Goal: Information Seeking & Learning: Learn about a topic

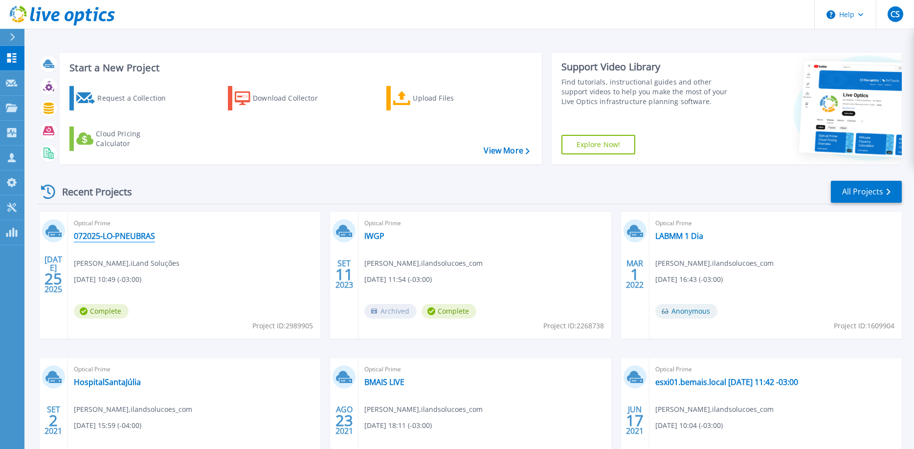
click at [102, 235] on link "072025-LO-PNEUBRAS" at bounding box center [114, 236] width 81 height 10
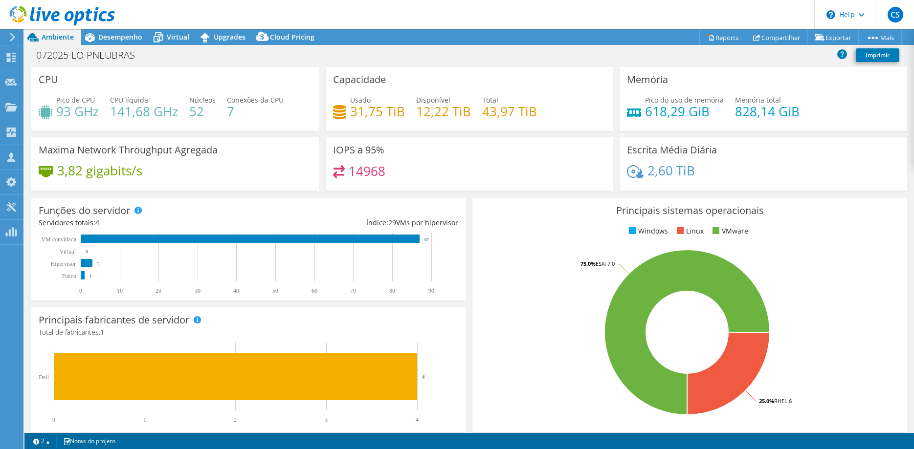
select select "USD"
click at [508, 245] on div "Principais sistemas operacionais Windows Linux VMware 25.0% RHEL 6 75.0% ESXi 7…" at bounding box center [689, 315] width 434 height 234
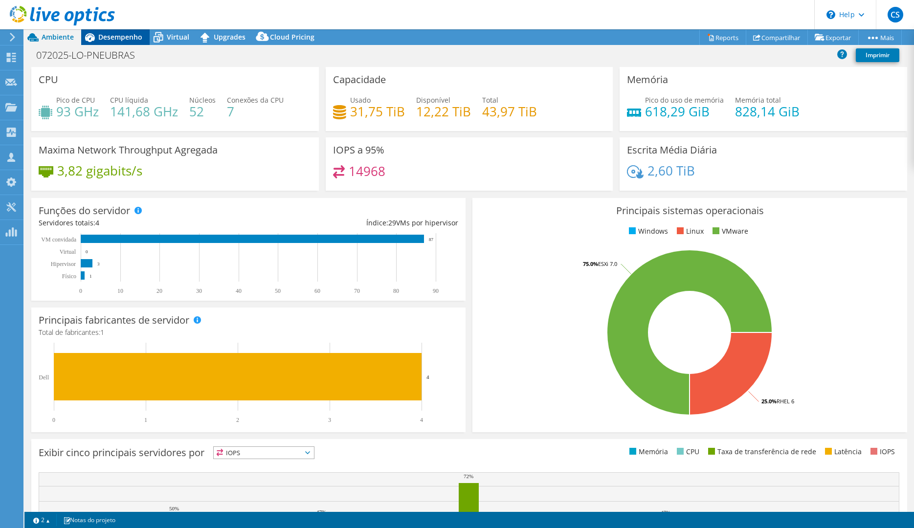
click at [103, 36] on span "Desempenho" at bounding box center [120, 36] width 44 height 9
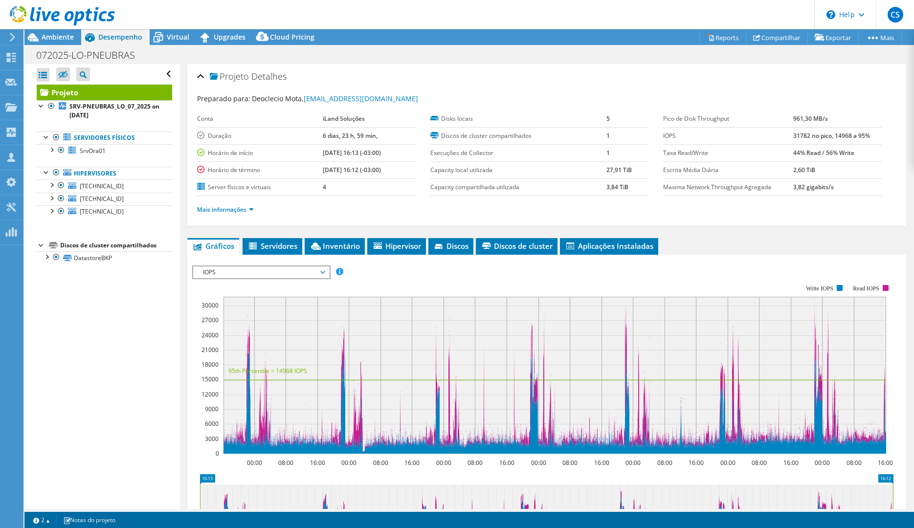
click at [254, 273] on span "IOPS" at bounding box center [261, 273] width 126 height 12
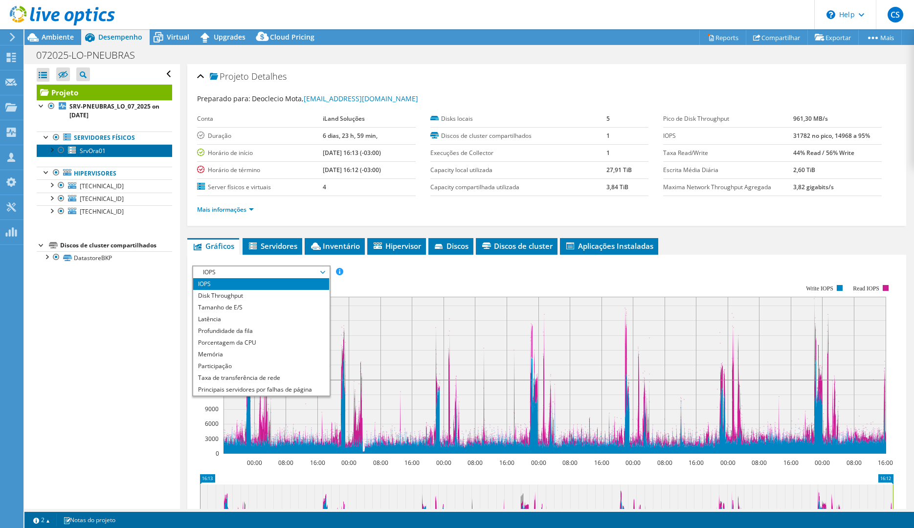
click at [92, 151] on span "SrvOra01" at bounding box center [93, 151] width 26 height 8
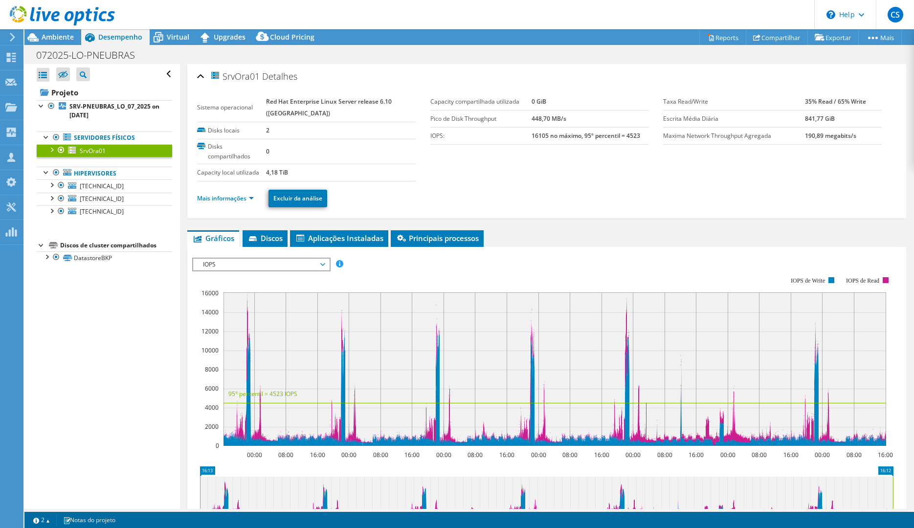
click at [275, 268] on span "IOPS" at bounding box center [261, 265] width 126 height 12
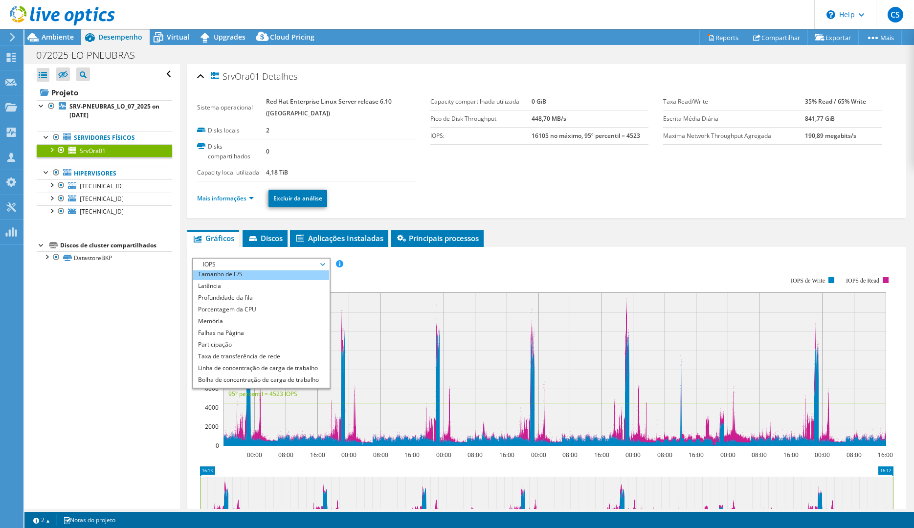
scroll to position [35, 0]
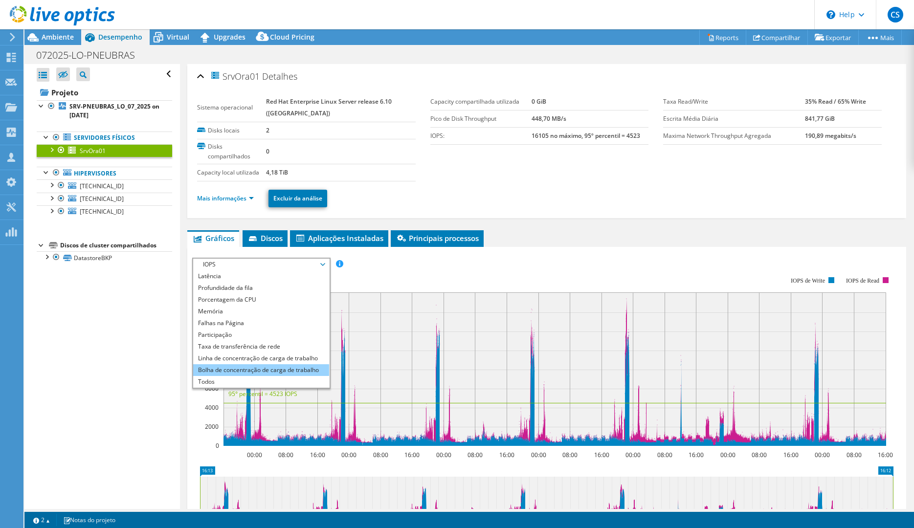
click at [248, 369] on li "Bolha de concentração de carga de trabalho" at bounding box center [260, 370] width 135 height 12
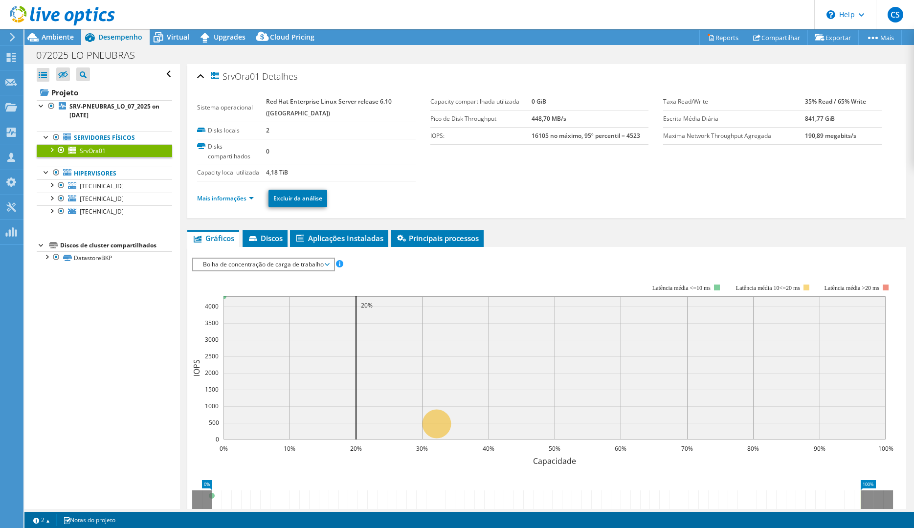
click at [282, 267] on span "Bolha de concentração de carga de trabalho" at bounding box center [263, 265] width 131 height 12
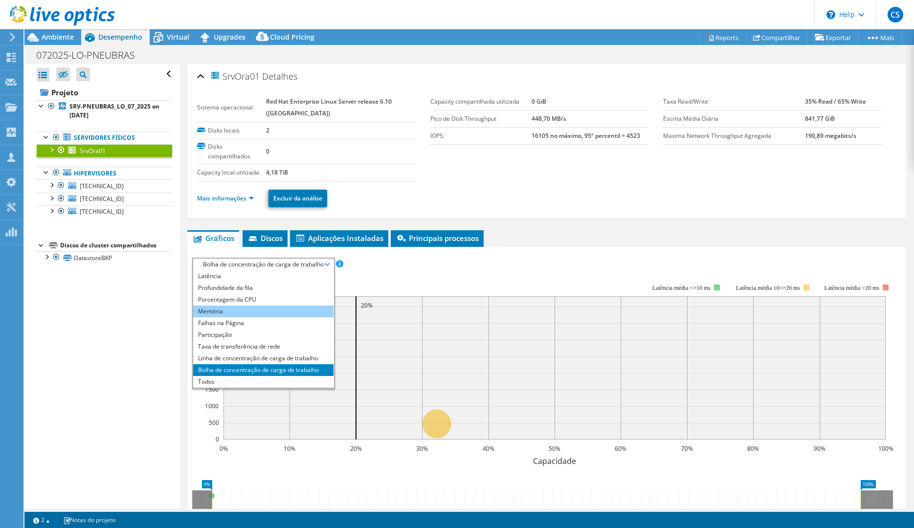
click at [242, 311] on li "Memória" at bounding box center [263, 312] width 140 height 12
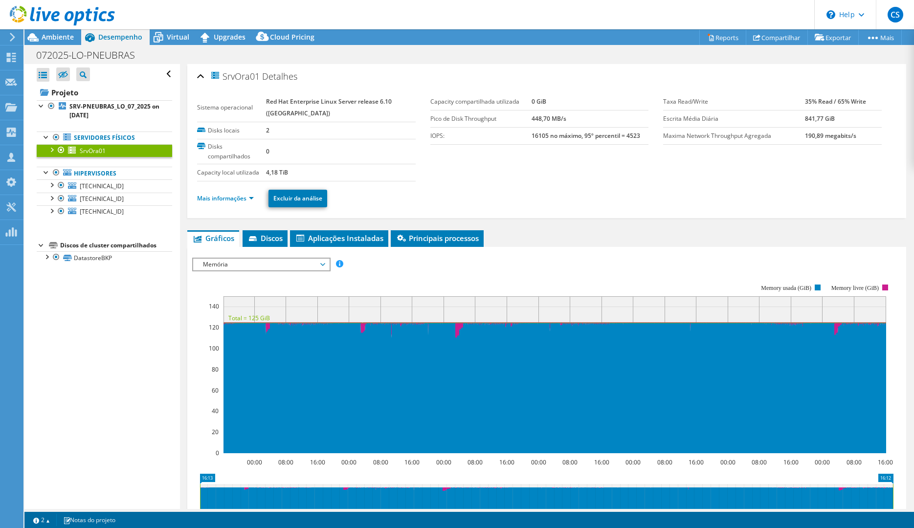
click at [269, 265] on span "Memória" at bounding box center [261, 265] width 126 height 12
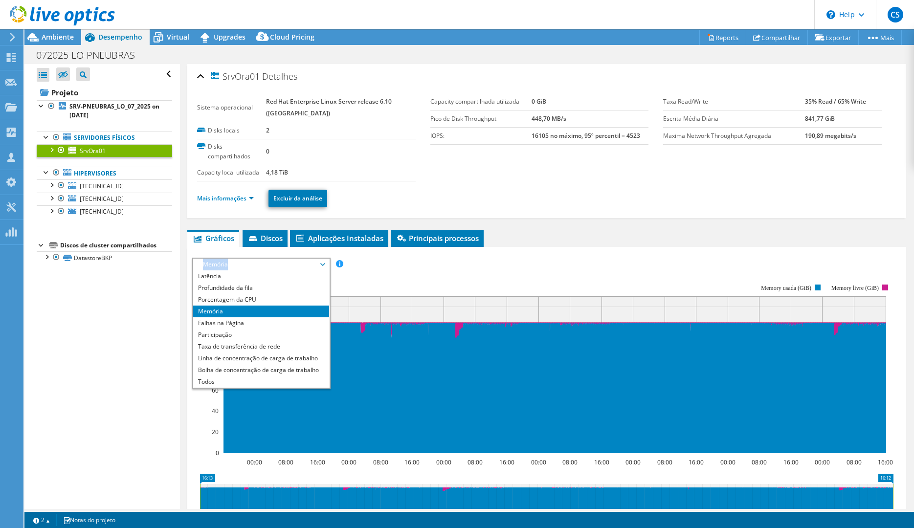
click at [269, 265] on span "Memória" at bounding box center [261, 265] width 126 height 12
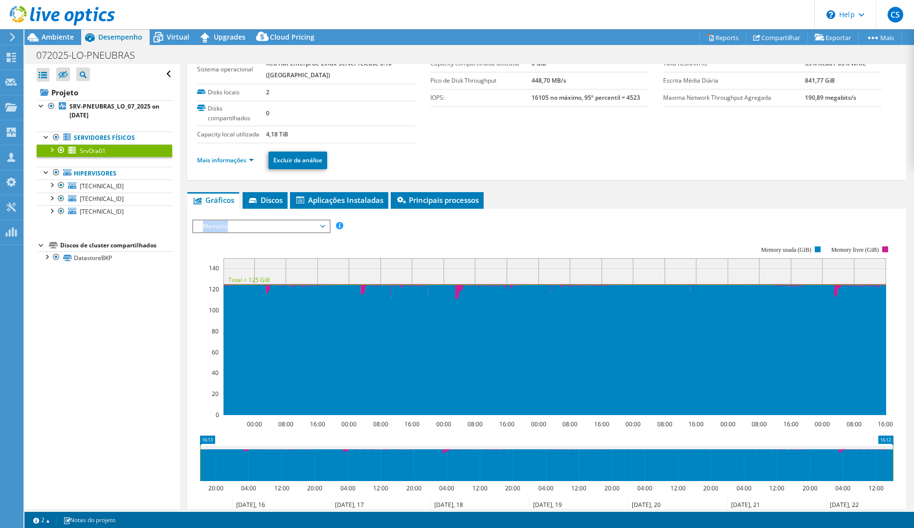
scroll to position [100, 0]
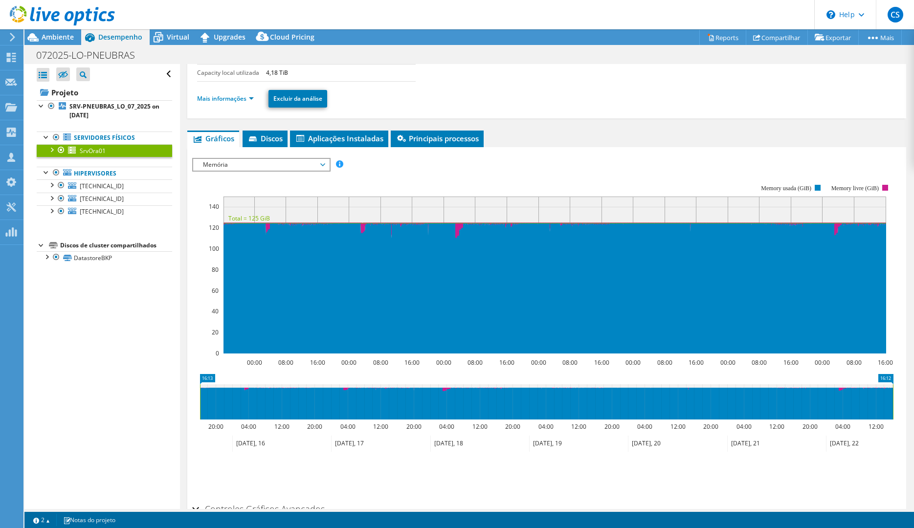
click at [260, 163] on span "Memória" at bounding box center [261, 165] width 126 height 12
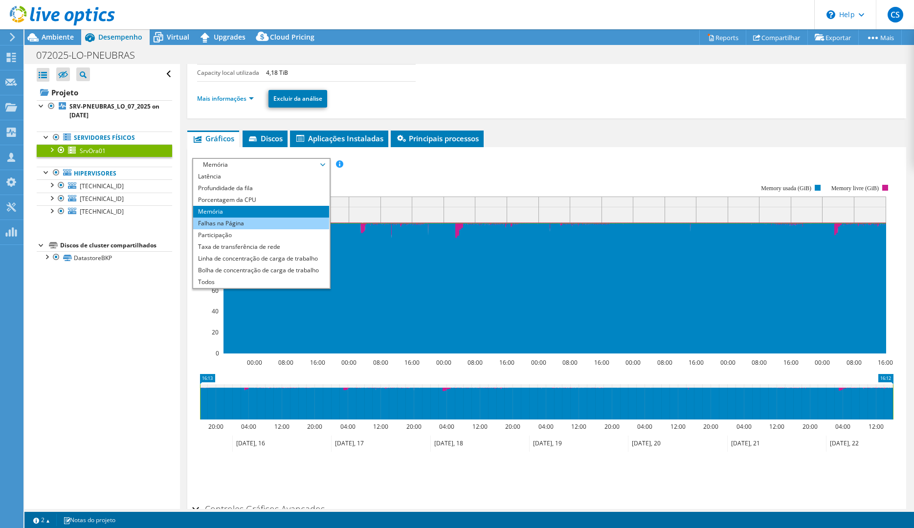
click at [234, 224] on li "Falhas na Página" at bounding box center [260, 224] width 135 height 12
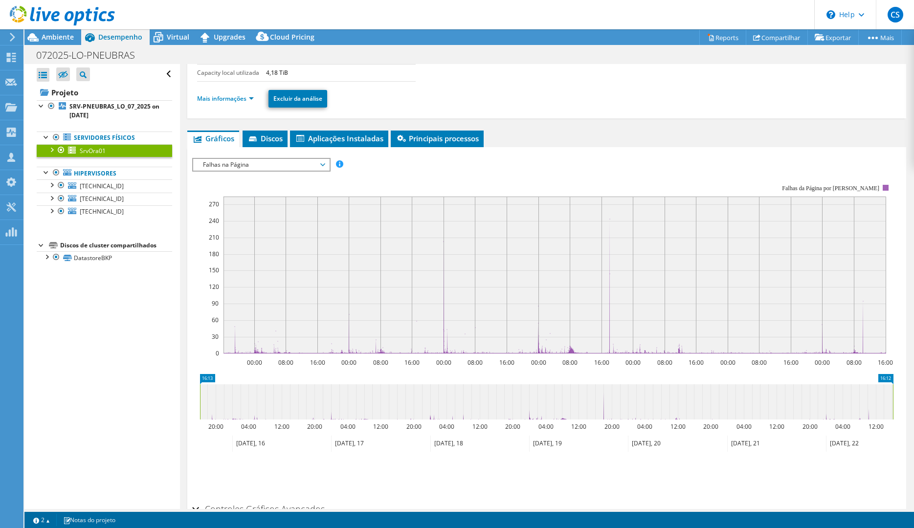
scroll to position [94, 0]
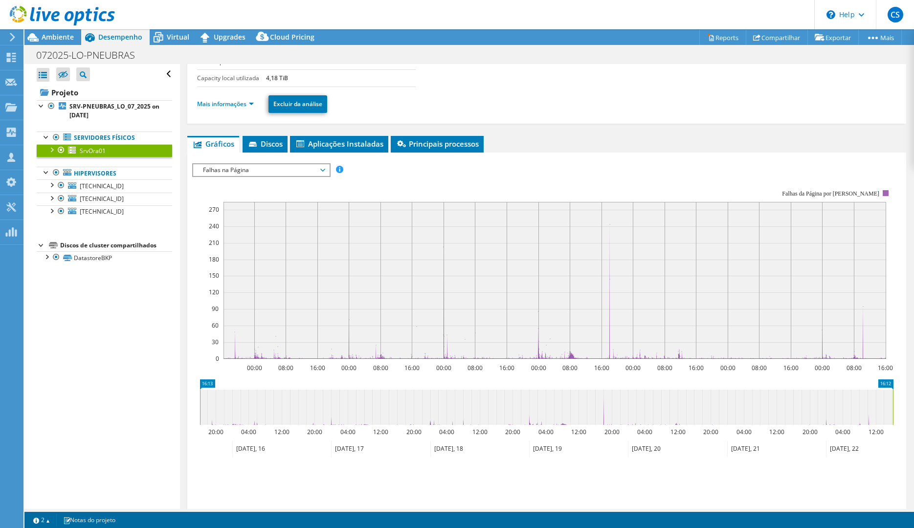
click at [239, 169] on span "Falhas na Página" at bounding box center [261, 170] width 126 height 12
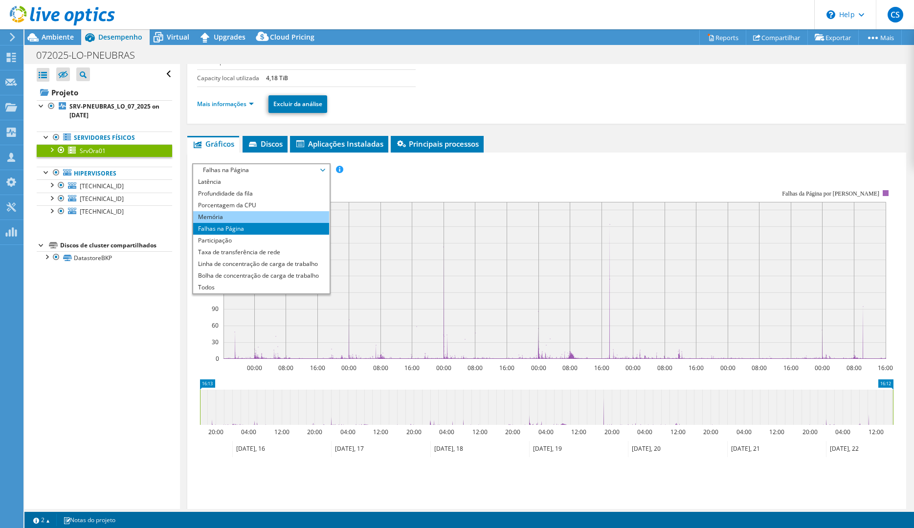
scroll to position [0, 0]
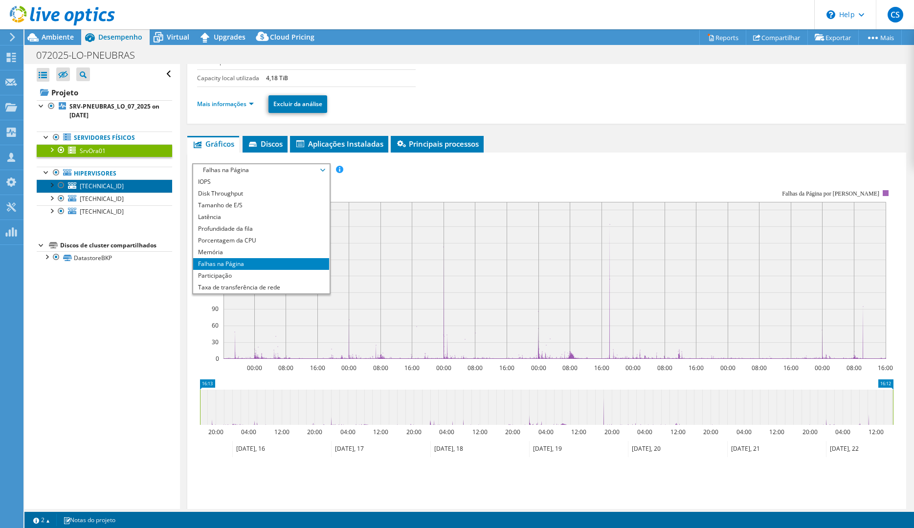
click at [82, 184] on span "192.168.3.55" at bounding box center [102, 186] width 44 height 8
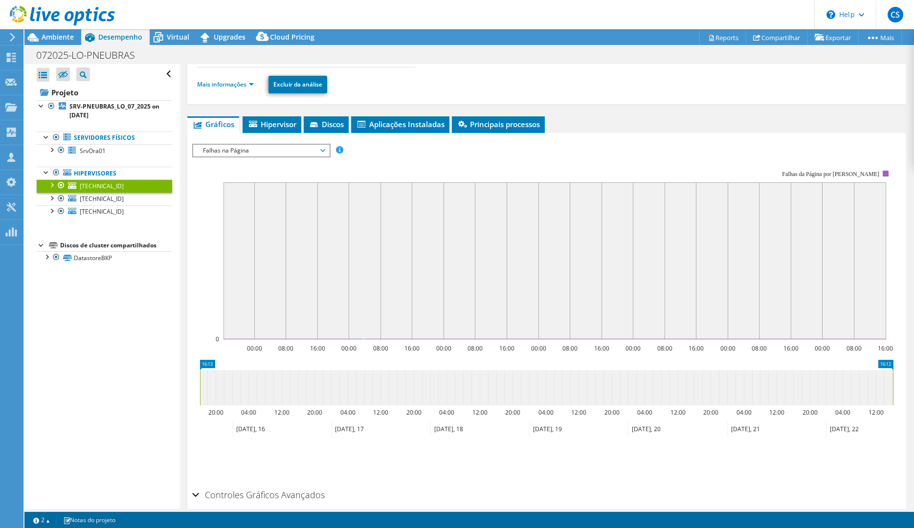
scroll to position [75, 0]
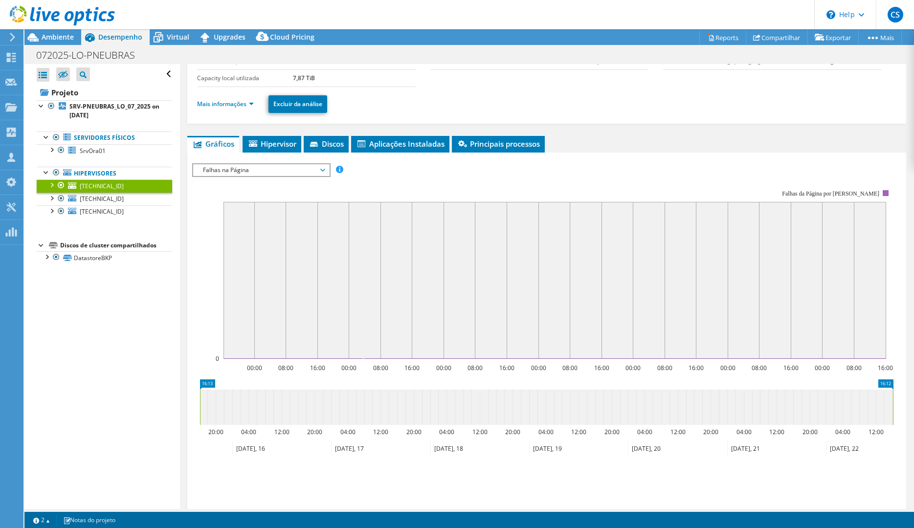
click at [260, 169] on span "Falhas na Página" at bounding box center [261, 170] width 126 height 12
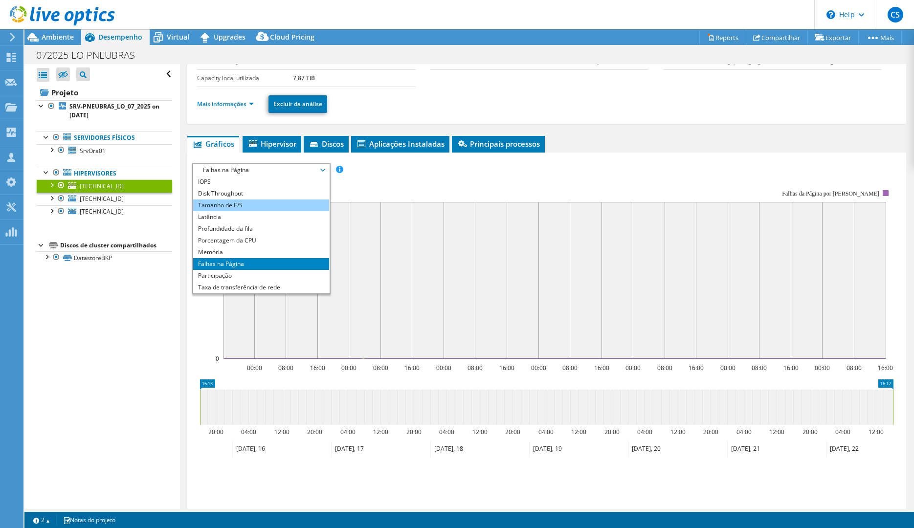
scroll to position [0, 0]
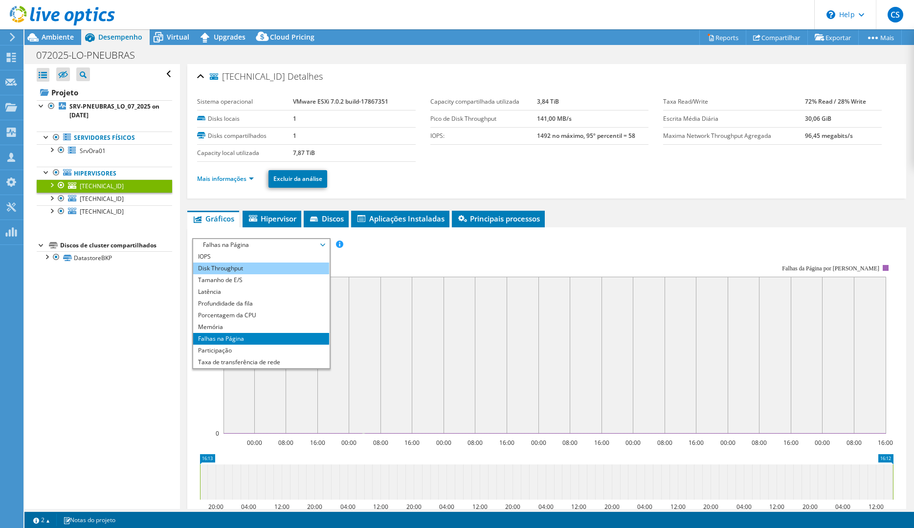
click at [245, 269] on li "Disk Throughput" at bounding box center [260, 269] width 135 height 12
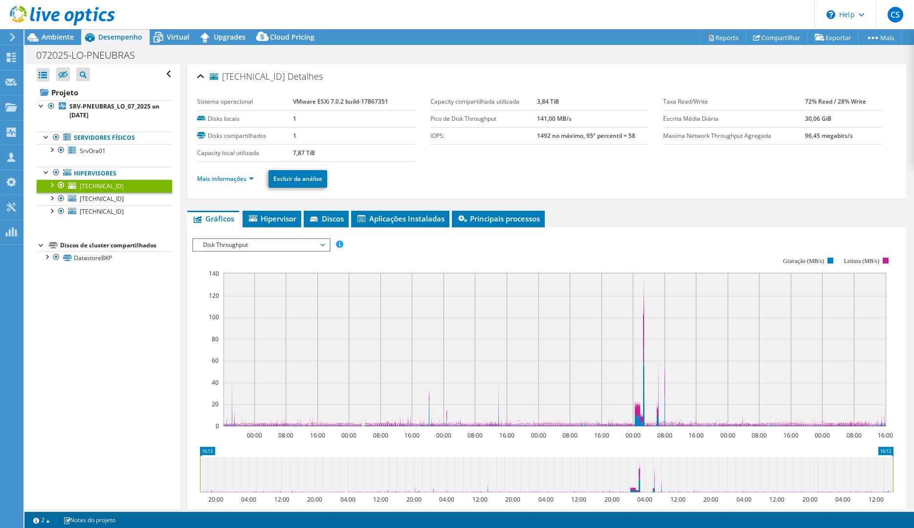
click at [245, 243] on span "Disk Throughput" at bounding box center [261, 245] width 126 height 12
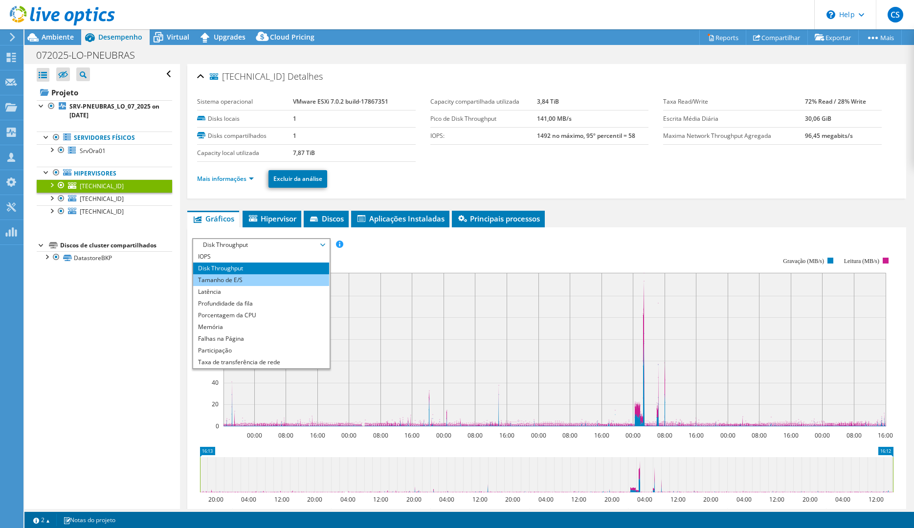
click at [238, 279] on li "Tamanho de E/S" at bounding box center [260, 280] width 135 height 12
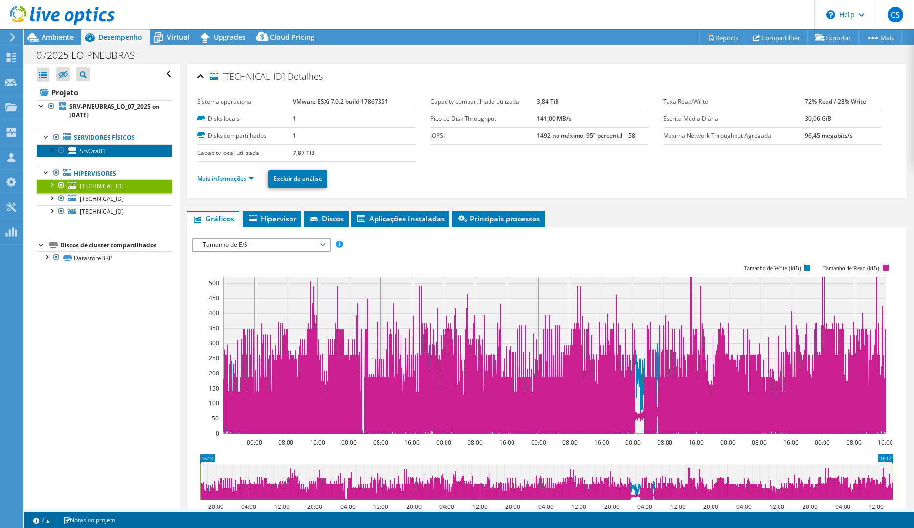
click at [85, 152] on span "SrvOra01" at bounding box center [93, 151] width 26 height 8
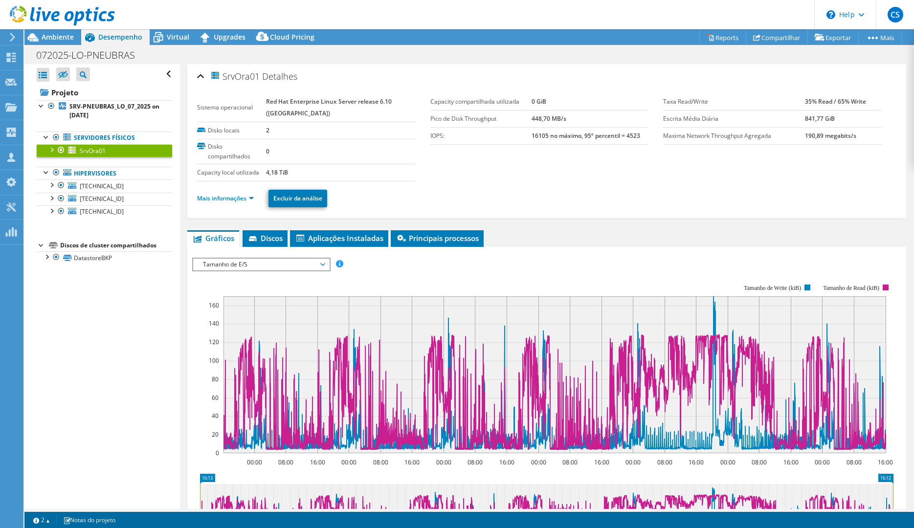
drag, startPoint x: 269, startPoint y: 100, endPoint x: 405, endPoint y: 103, distance: 136.5
click at [405, 103] on tr "Sistema operacional Red Hat Enterprise Linux Server release 6.10 (Santiago)" at bounding box center [306, 107] width 219 height 29
click at [59, 34] on span "Ambiente" at bounding box center [58, 36] width 32 height 9
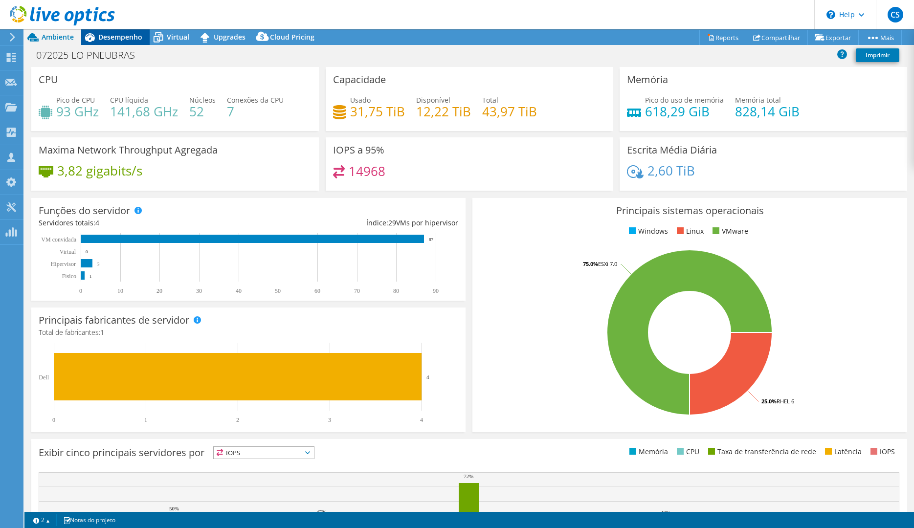
click at [119, 40] on span "Desempenho" at bounding box center [120, 36] width 44 height 9
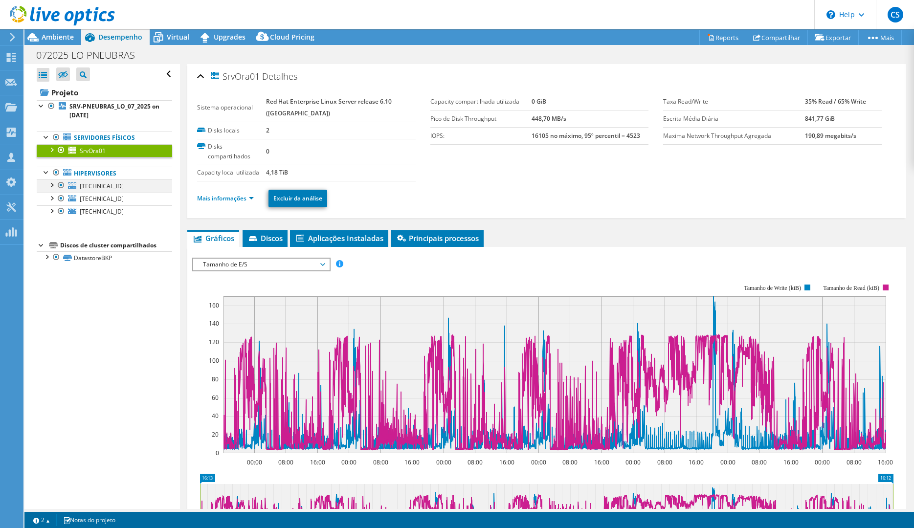
click at [61, 185] on div at bounding box center [61, 185] width 10 height 12
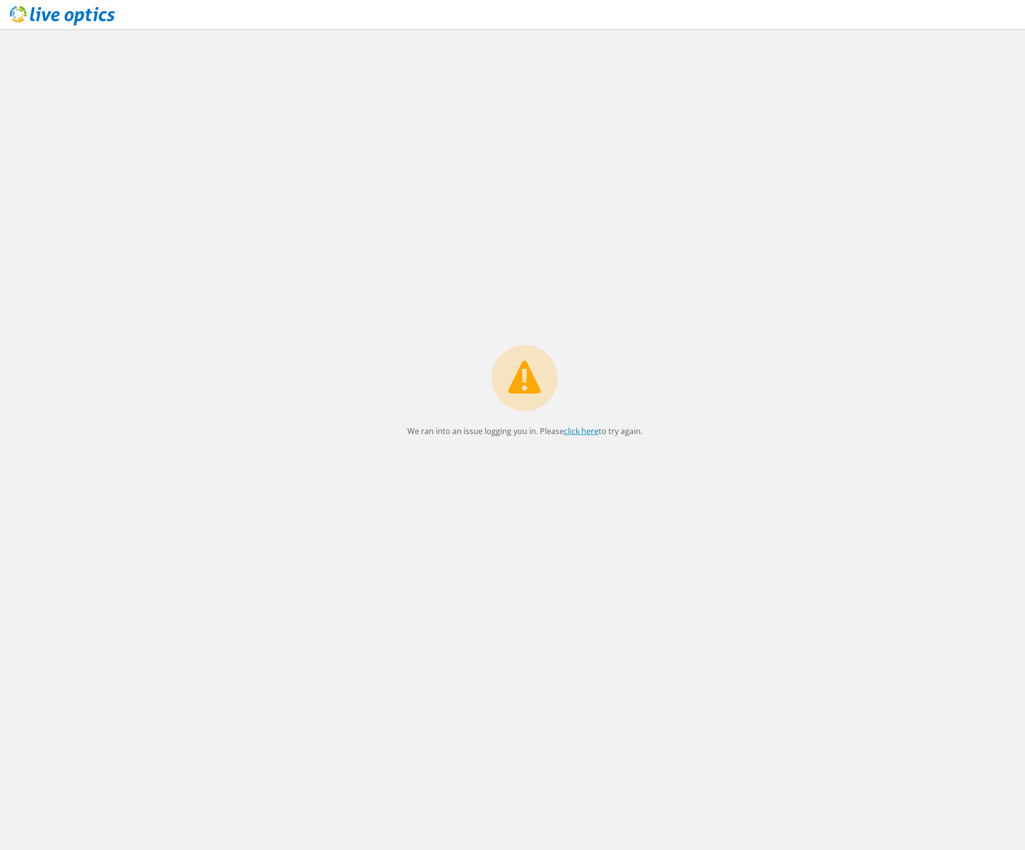
click at [579, 434] on link "click here" at bounding box center [581, 431] width 35 height 11
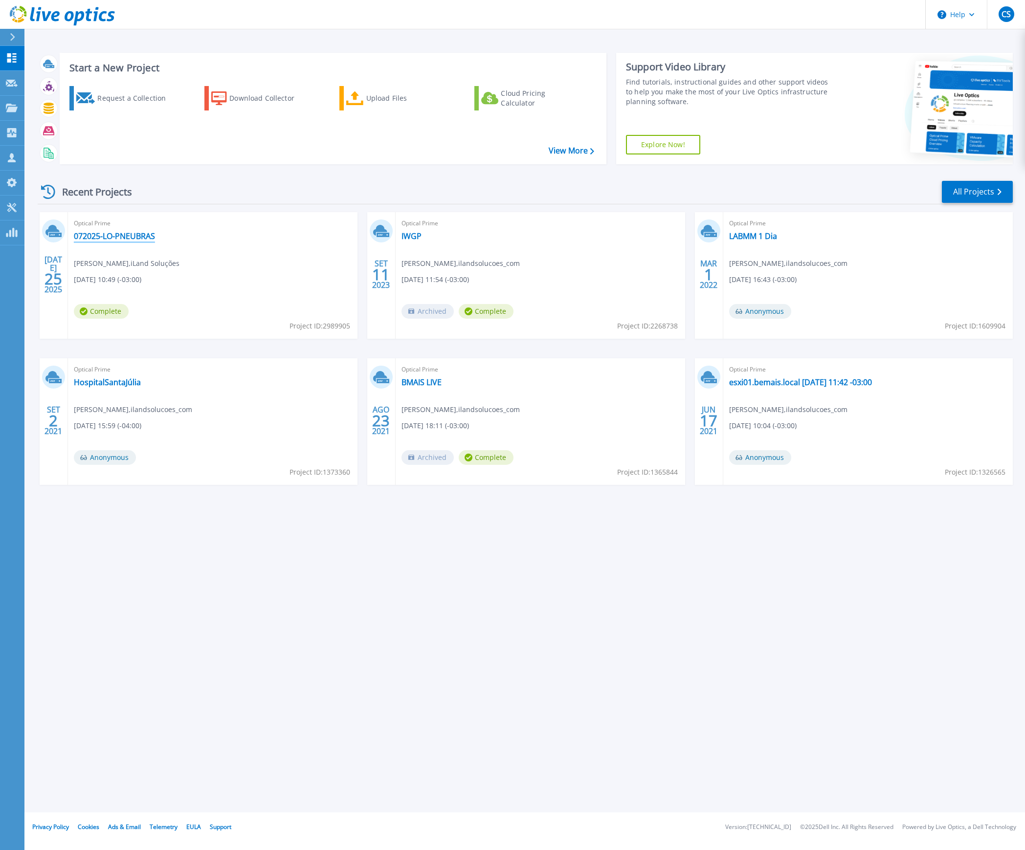
click at [134, 236] on link "072025-LO-PNEUBRAS" at bounding box center [114, 236] width 81 height 10
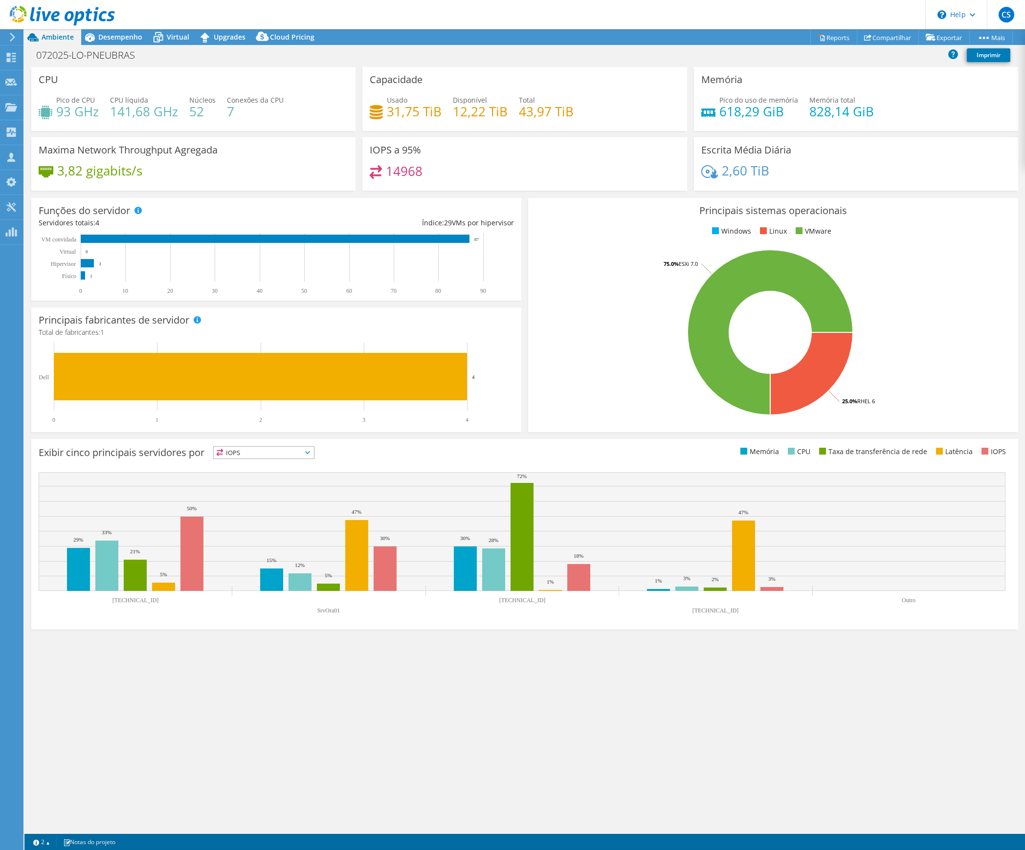
select select "USD"
click at [77, 56] on h1 "072025-LO-PNEUBRAS" at bounding box center [91, 55] width 118 height 11
click at [164, 53] on div "072025-LO-PNEUBRAS Imprimir" at bounding box center [524, 55] width 1001 height 18
click at [93, 59] on h1 "072025-LO-PNEUBRAS" at bounding box center [91, 55] width 118 height 11
click at [67, 57] on h1 "072025-LO-PNEUBRAS" at bounding box center [91, 55] width 118 height 11
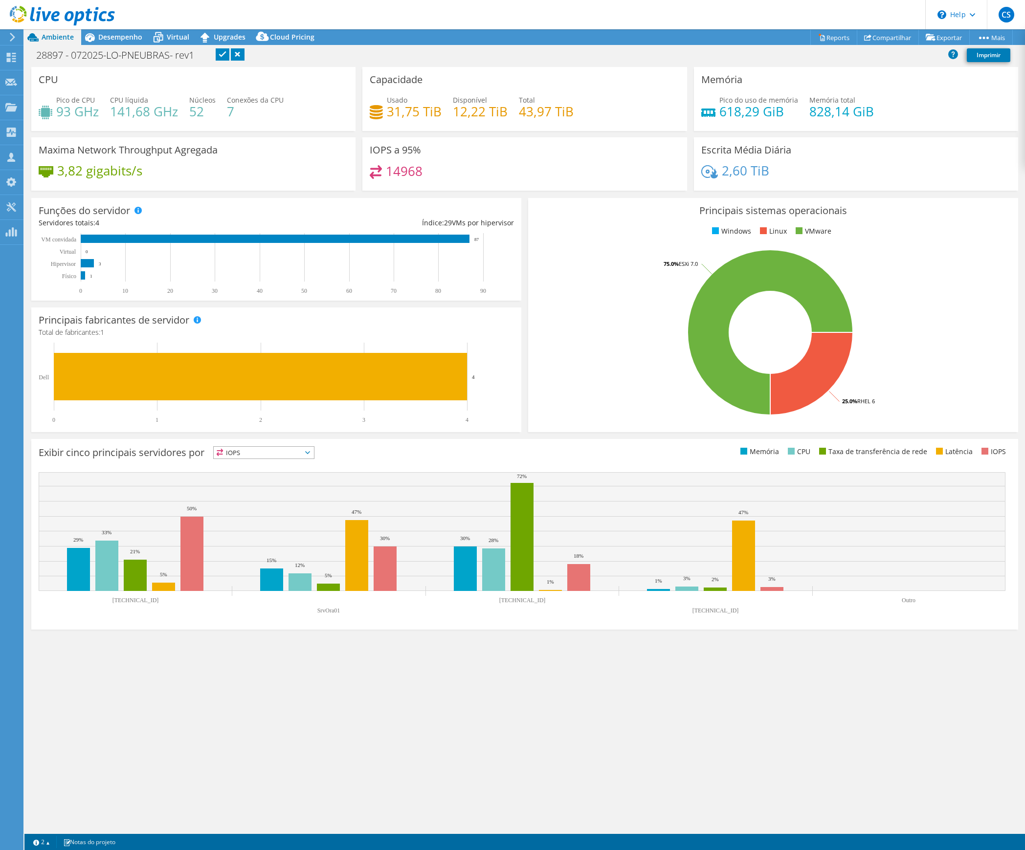
click at [224, 53] on link at bounding box center [223, 54] width 14 height 12
click at [113, 36] on span "Desempenho" at bounding box center [120, 36] width 44 height 9
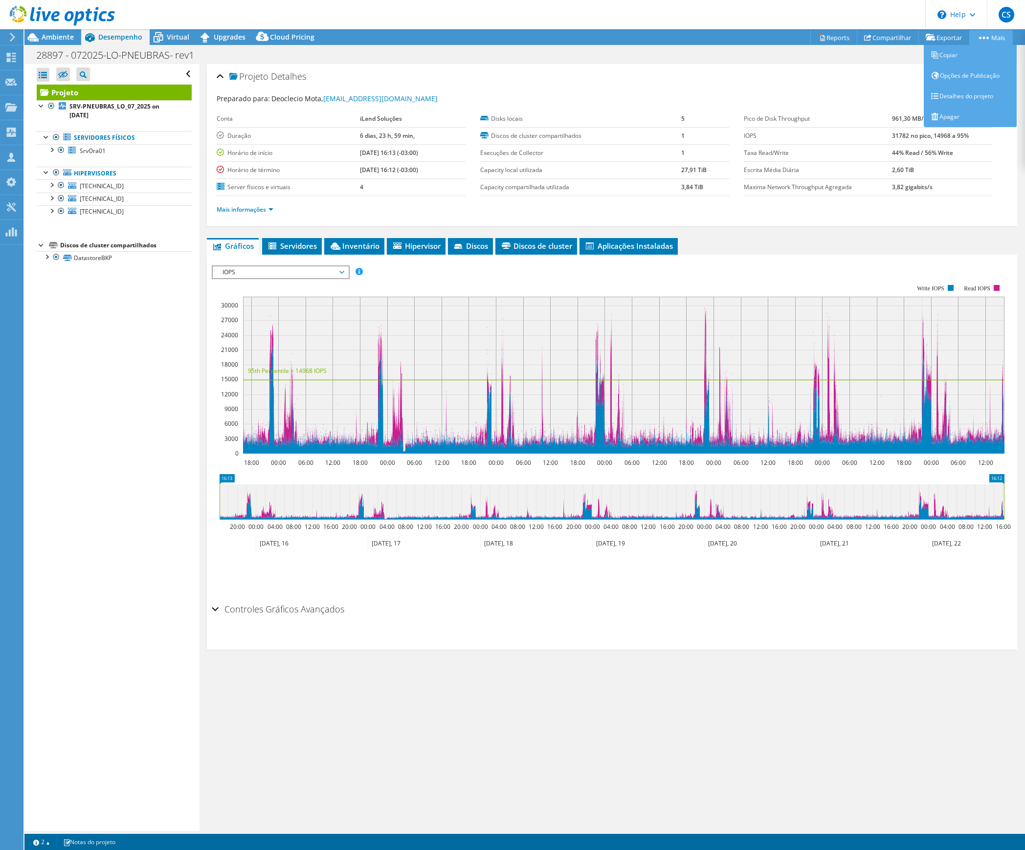
click at [992, 39] on link "Mais" at bounding box center [991, 37] width 44 height 15
click at [961, 91] on link "Detalhes do projeto" at bounding box center [970, 96] width 93 height 21
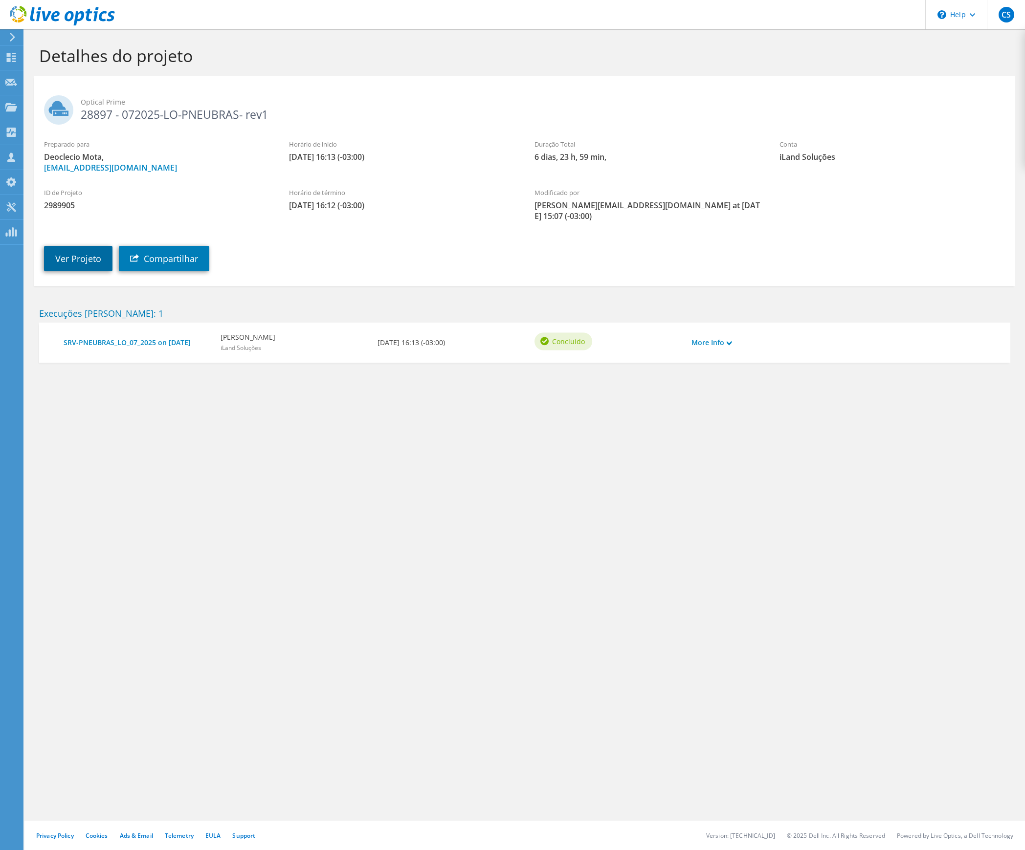
click at [85, 246] on link "Ver Projeto" at bounding box center [78, 258] width 68 height 25
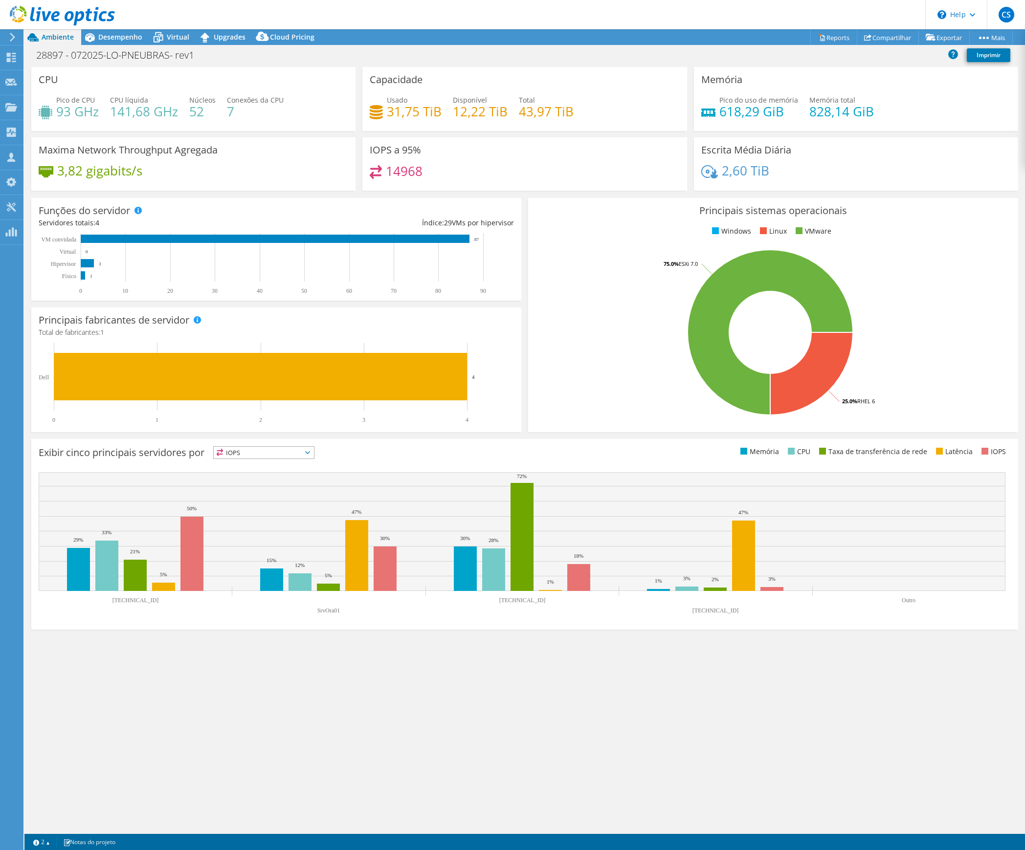
select select "USD"
click at [824, 36] on link "Reports" at bounding box center [833, 37] width 47 height 15
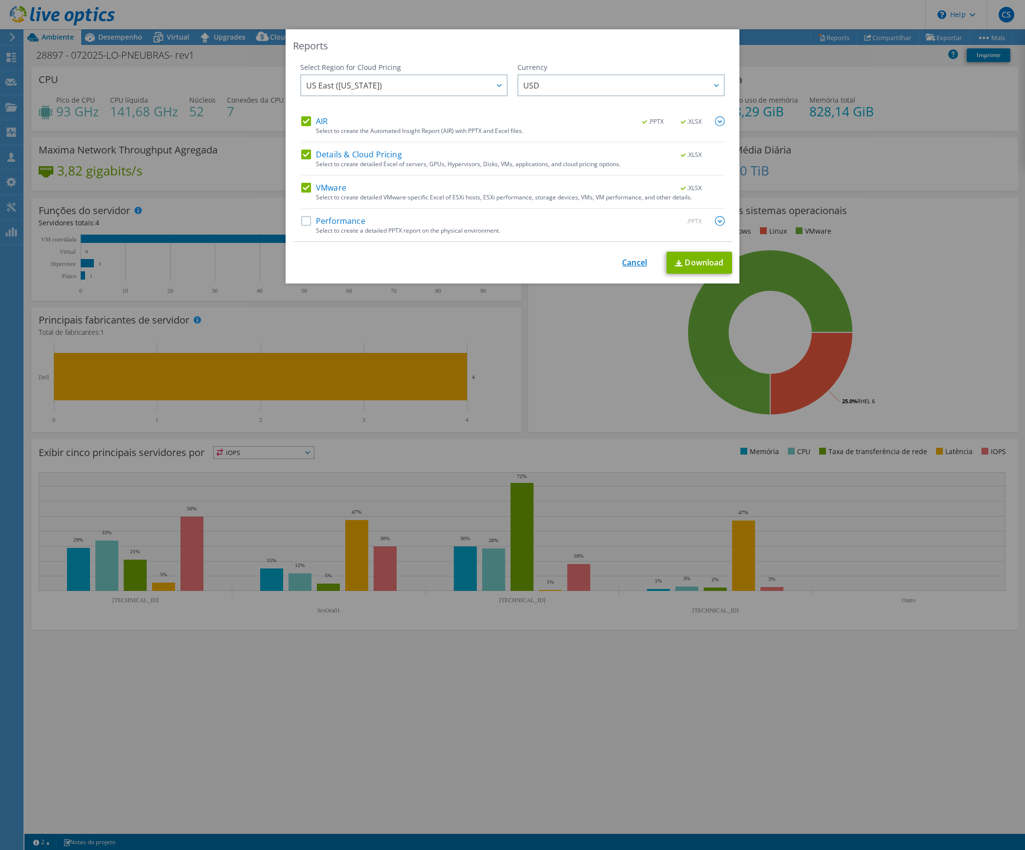
click at [633, 259] on link "Cancel" at bounding box center [634, 262] width 25 height 9
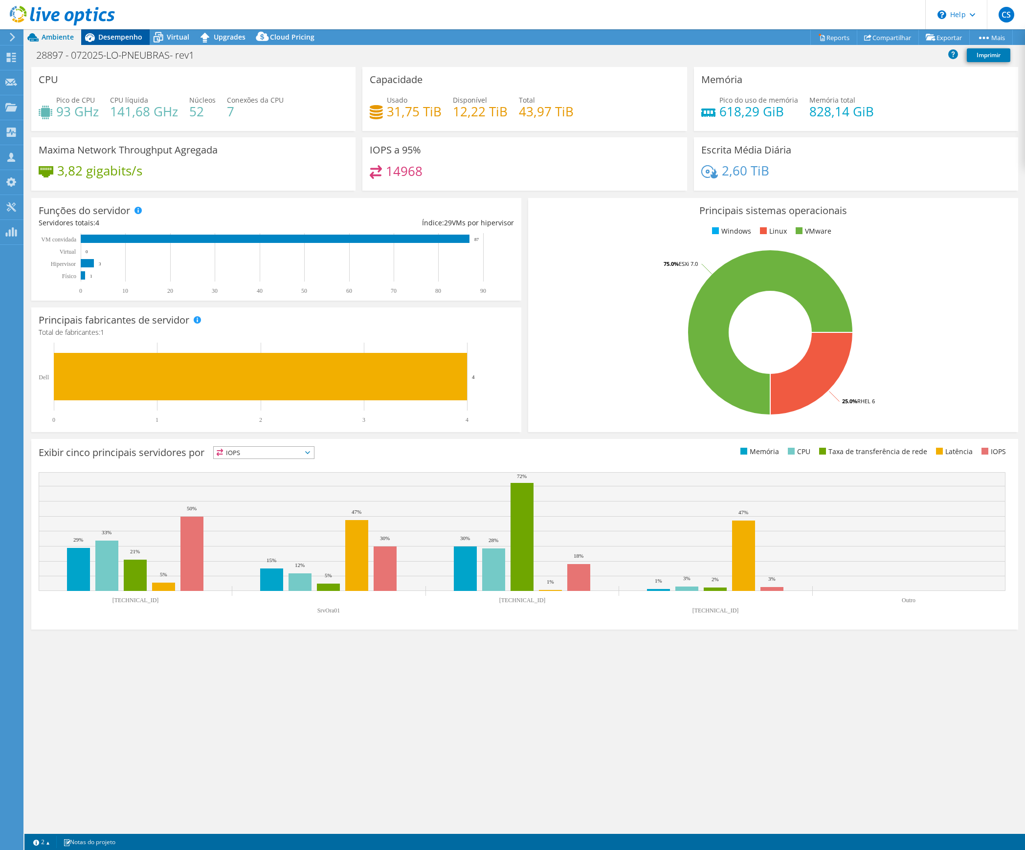
click at [126, 36] on span "Desempenho" at bounding box center [120, 36] width 44 height 9
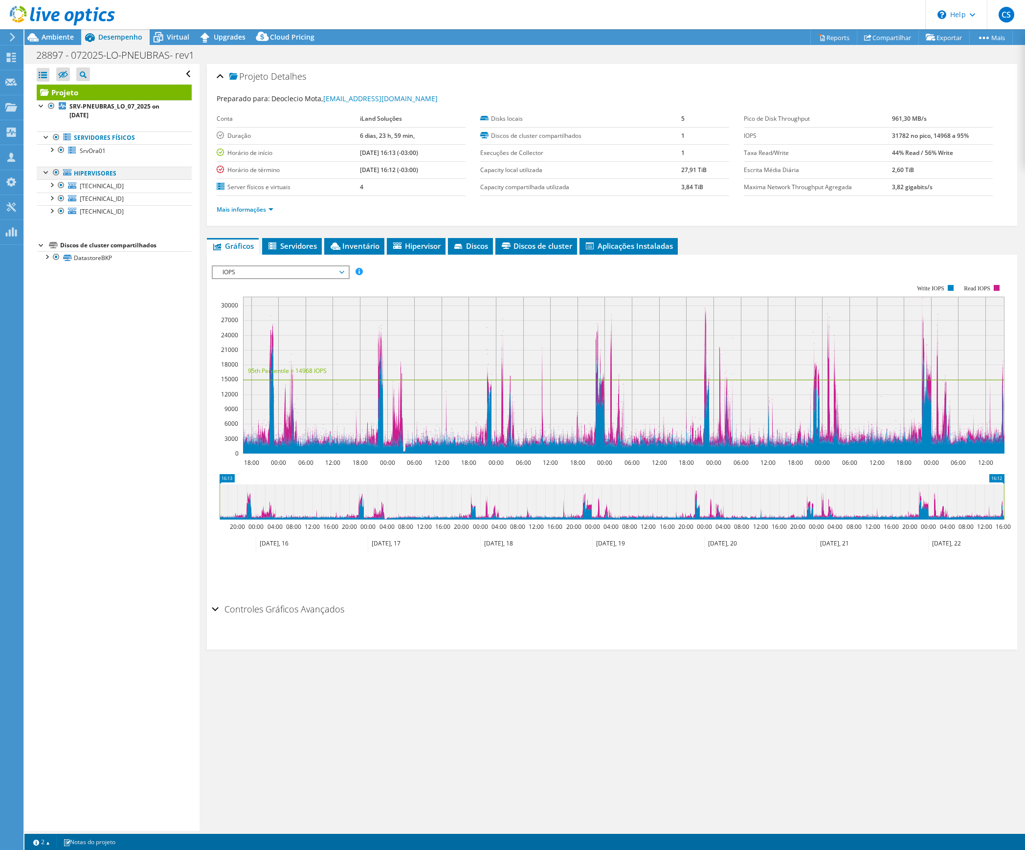
click at [54, 172] on div at bounding box center [56, 173] width 10 height 12
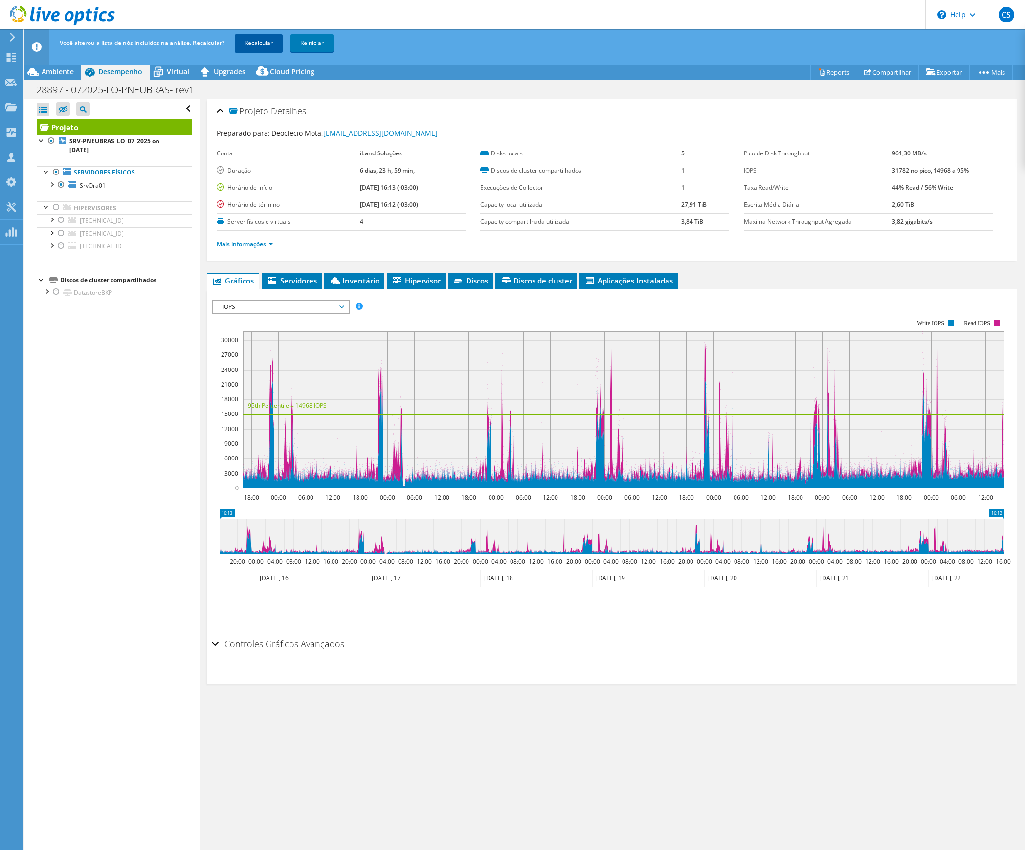
click at [253, 38] on link "Recalcular" at bounding box center [259, 43] width 48 height 18
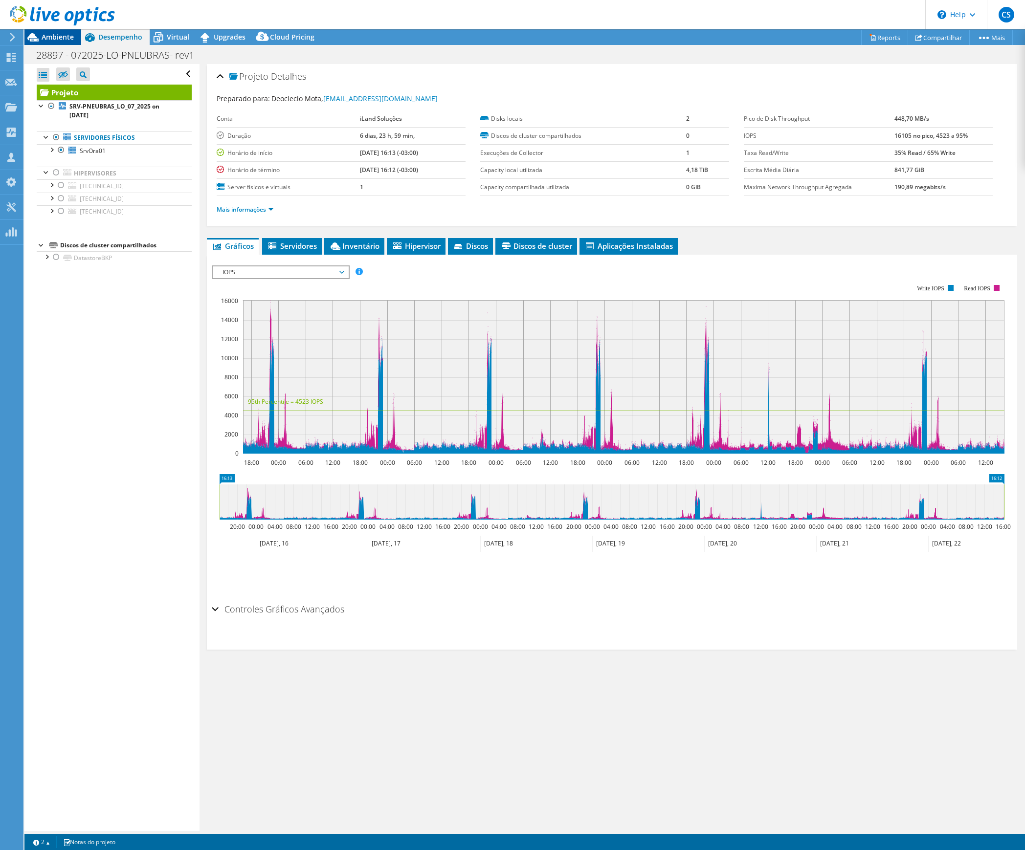
click at [55, 38] on span "Ambiente" at bounding box center [58, 36] width 32 height 9
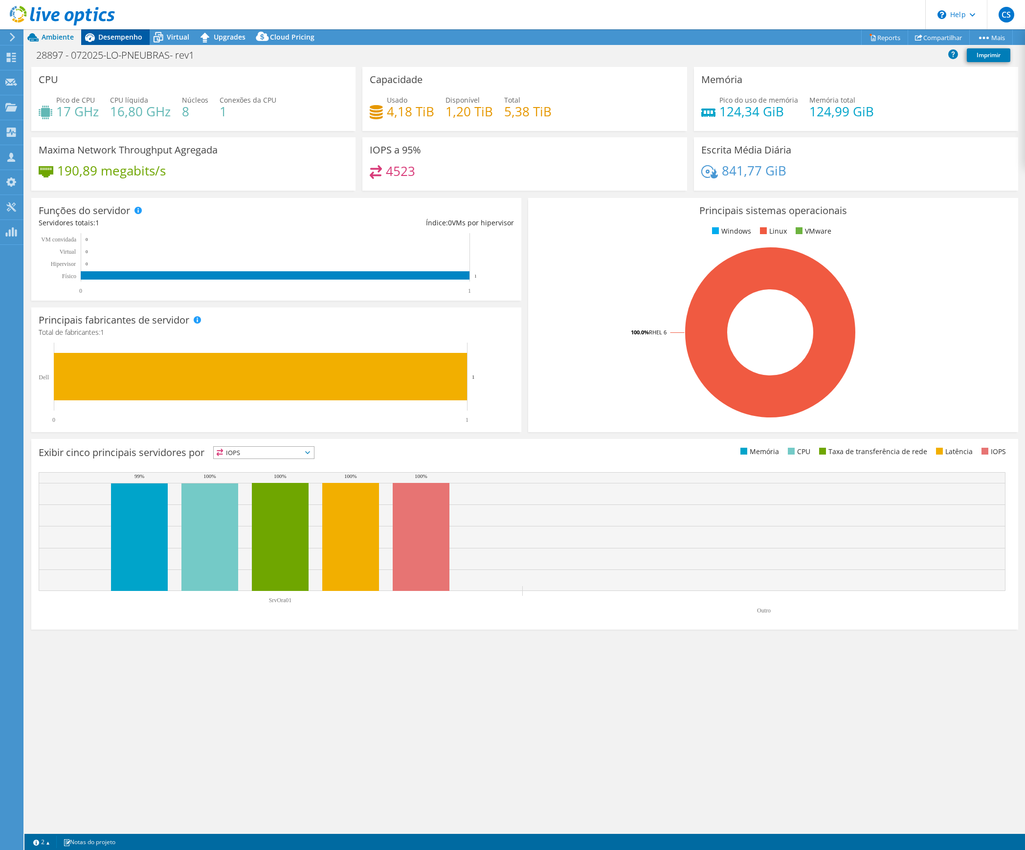
click at [111, 36] on span "Desempenho" at bounding box center [120, 36] width 44 height 9
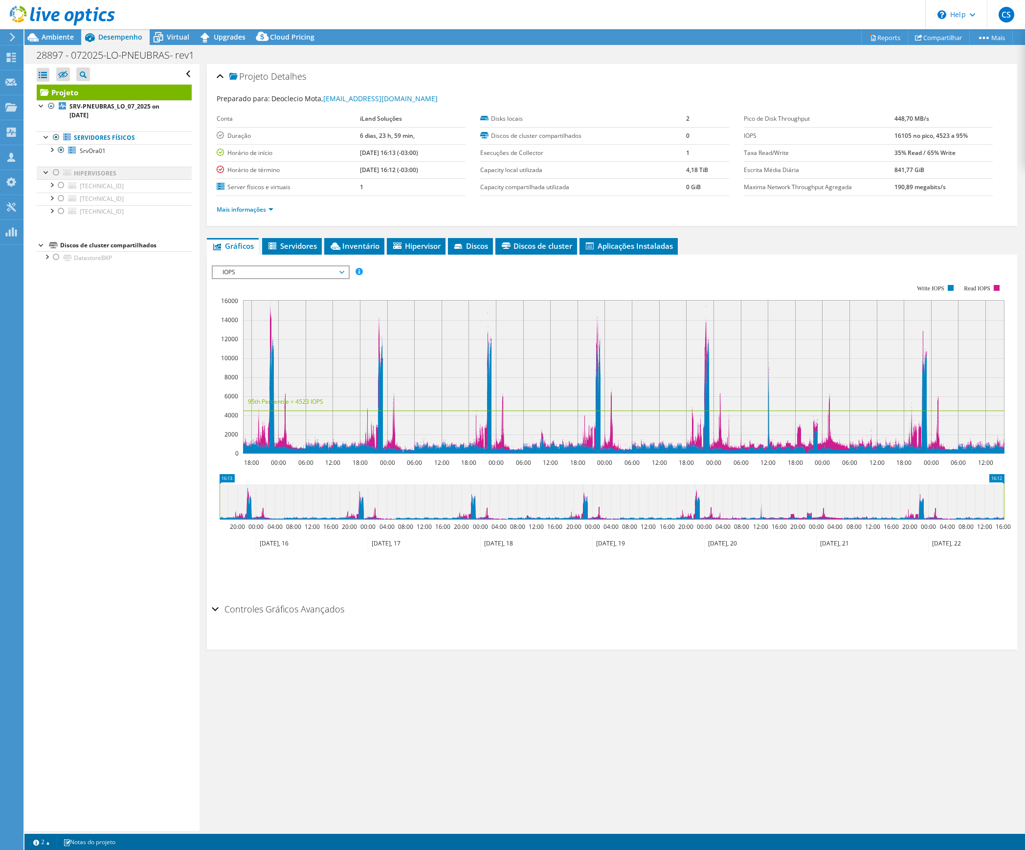
click at [54, 170] on div at bounding box center [56, 173] width 10 height 12
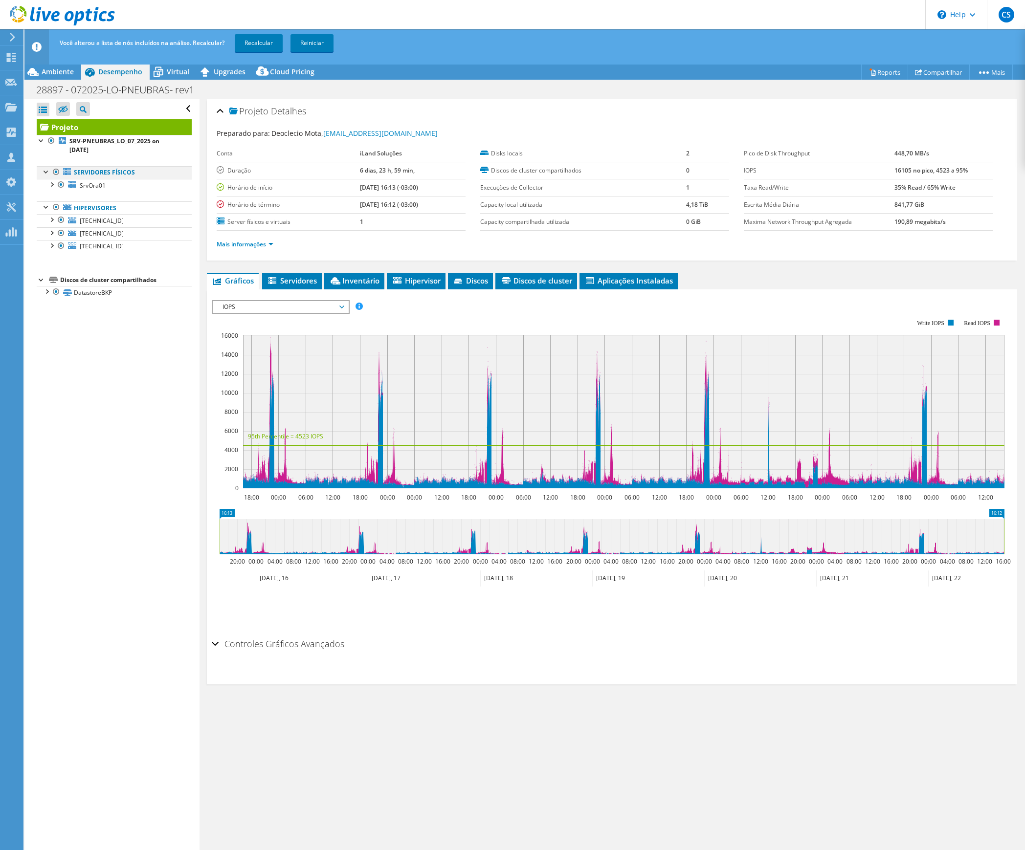
click at [56, 172] on div at bounding box center [56, 172] width 10 height 12
click at [260, 46] on link "Recalcular" at bounding box center [259, 43] width 48 height 18
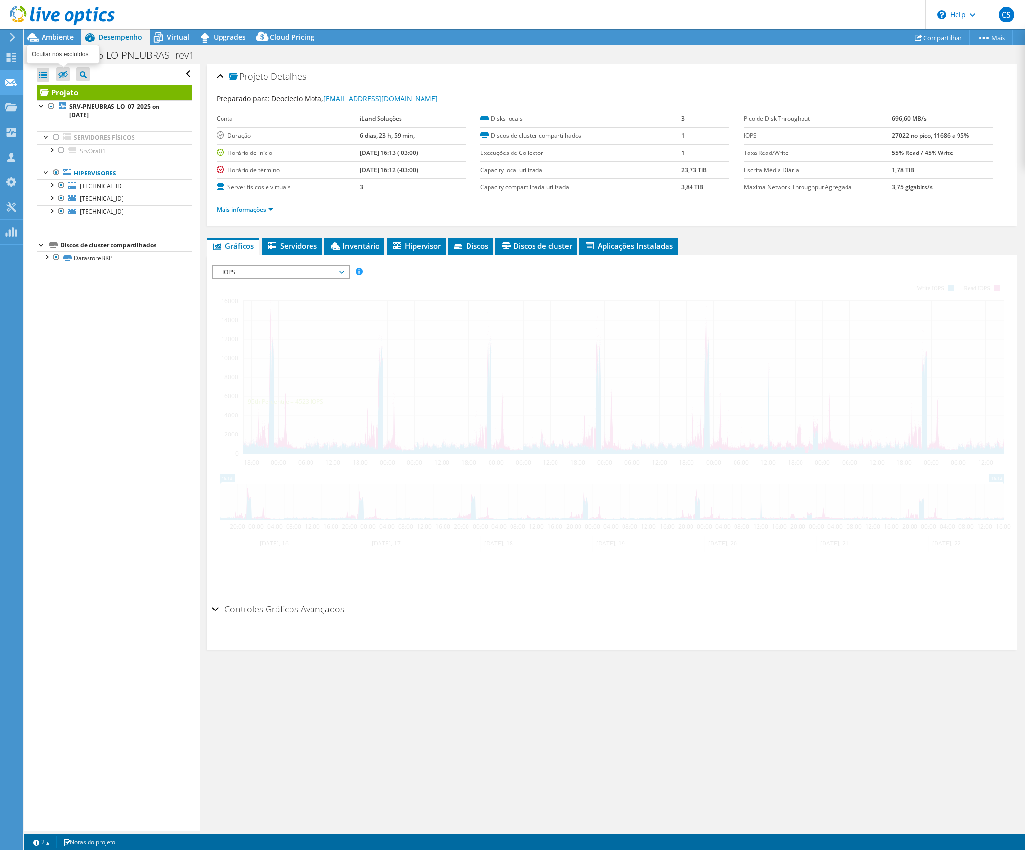
click at [64, 36] on span "Ambiente" at bounding box center [58, 36] width 32 height 9
